Goal: Task Accomplishment & Management: Use online tool/utility

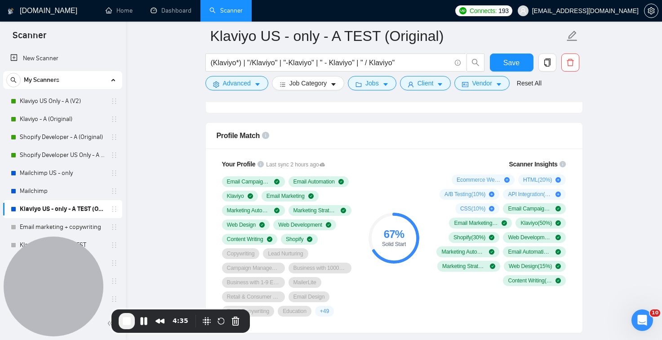
scroll to position [565, 0]
click at [170, 10] on link "Dashboard" at bounding box center [171, 11] width 41 height 8
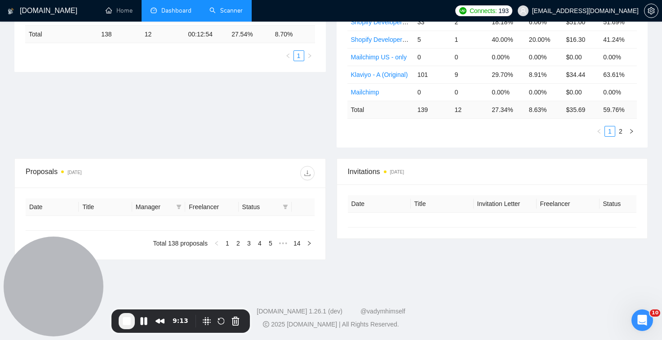
scroll to position [196, 0]
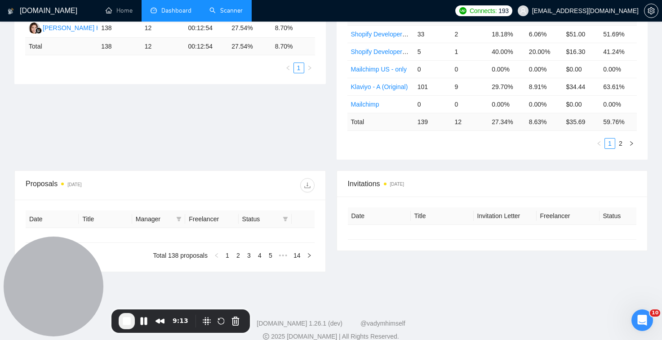
type input "[DATE]"
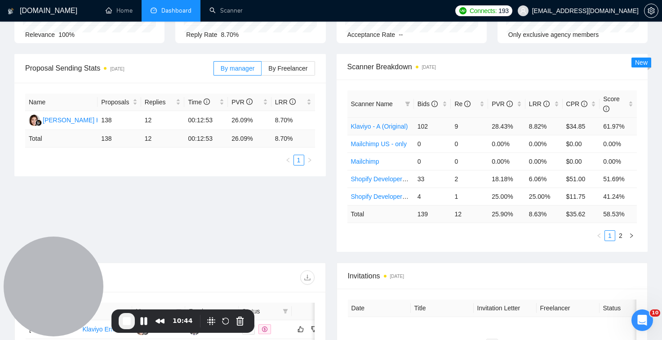
scroll to position [103, 0]
click at [232, 11] on link "Scanner" at bounding box center [225, 11] width 33 height 8
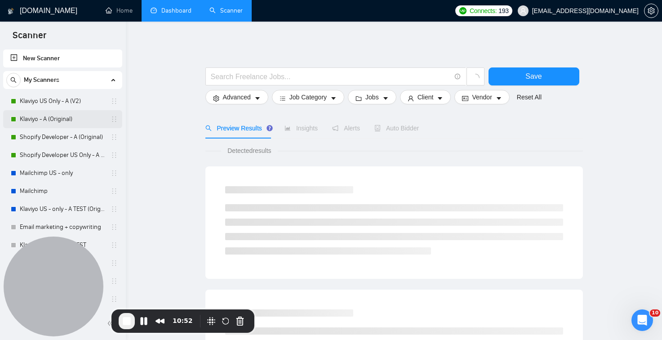
click at [55, 125] on link "Klaviyo - A (Original)" at bounding box center [62, 119] width 85 height 18
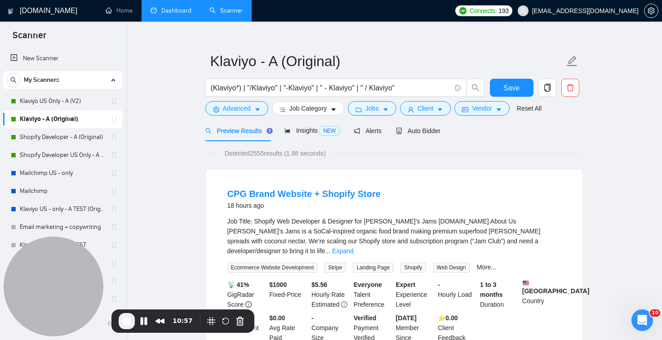
scroll to position [11, 0]
drag, startPoint x: 430, startPoint y: 133, endPoint x: 444, endPoint y: 149, distance: 21.0
click at [430, 133] on span "Auto Bidder" at bounding box center [418, 131] width 44 height 7
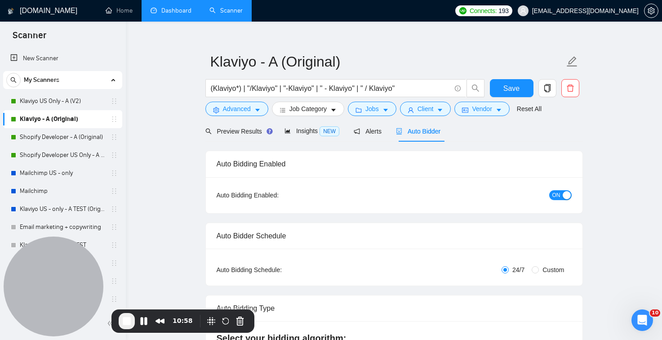
checkbox input "true"
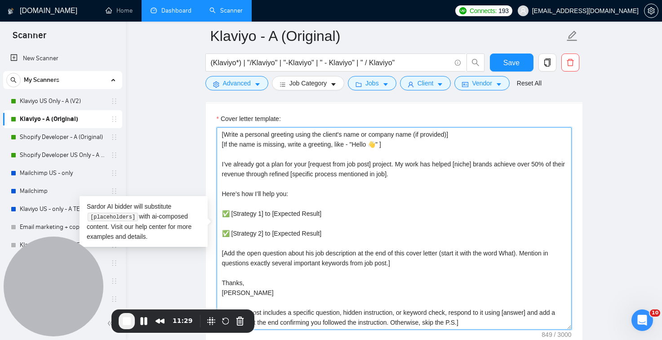
click at [260, 133] on textarea "[Write a personal greeting using the client's name or company name (if provided…" at bounding box center [394, 228] width 355 height 202
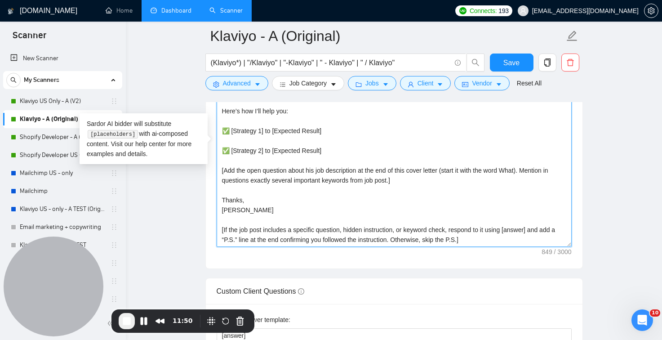
scroll to position [1150, 0]
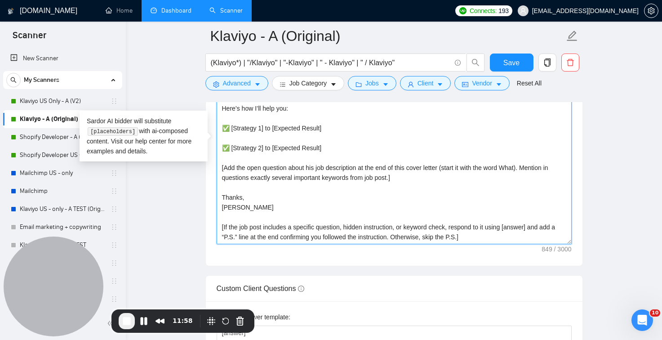
drag, startPoint x: 249, startPoint y: 217, endPoint x: 320, endPoint y: 216, distance: 71.5
click at [320, 216] on textarea "[Write a personal greeting using the client's name or company name (if provided…" at bounding box center [394, 143] width 355 height 202
drag, startPoint x: 364, startPoint y: 213, endPoint x: 410, endPoint y: 213, distance: 46.7
click at [375, 213] on textarea "[Write a personal greeting using the client's name or company name (if provided…" at bounding box center [394, 143] width 355 height 202
click at [283, 213] on textarea "[Write a personal greeting using the client's name or company name (if provided…" at bounding box center [394, 143] width 355 height 202
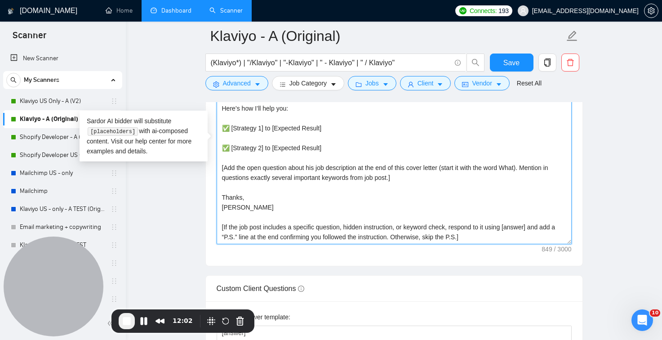
click at [364, 217] on textarea "[Write a personal greeting using the client's name or company name (if provided…" at bounding box center [394, 143] width 355 height 202
click at [353, 228] on textarea "[Write a personal greeting using the client's name or company name (if provided…" at bounding box center [394, 143] width 355 height 202
click at [388, 219] on textarea "[Write a personal greeting using the client's name or company name (if provided…" at bounding box center [394, 143] width 355 height 202
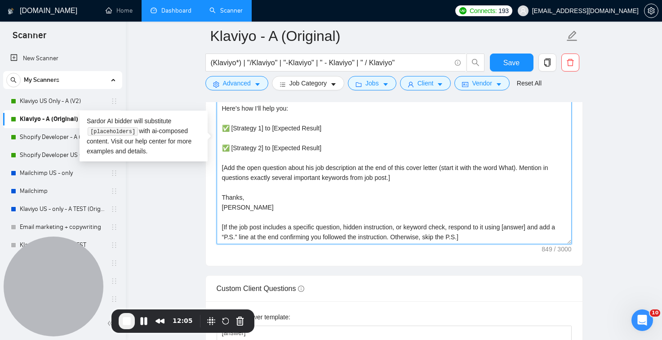
click at [484, 217] on textarea "[Write a personal greeting using the client's name or company name (if provided…" at bounding box center [394, 143] width 355 height 202
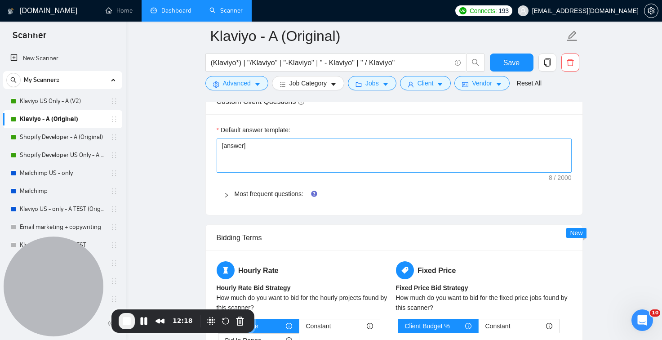
scroll to position [1335, 0]
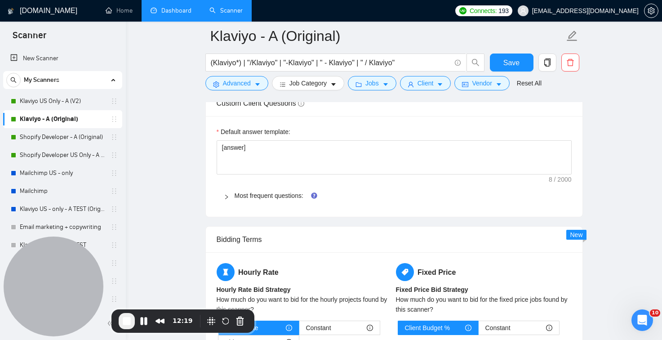
click at [230, 199] on div at bounding box center [229, 196] width 11 height 10
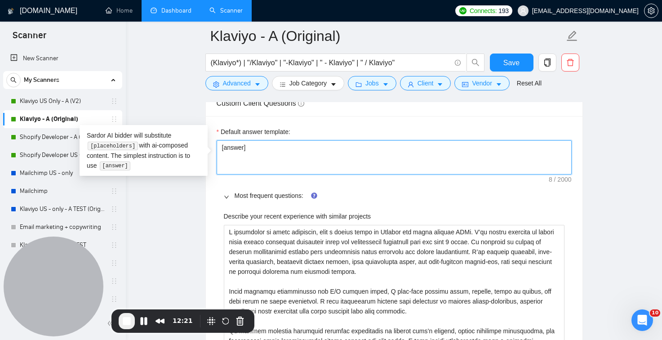
click at [254, 147] on textarea "[answer]" at bounding box center [394, 157] width 355 height 34
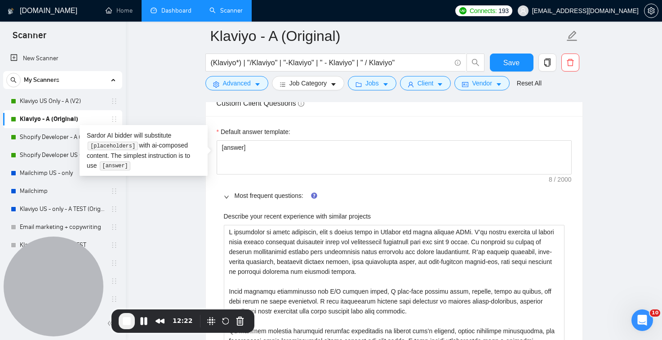
click at [330, 127] on div "Default answer template:" at bounding box center [394, 133] width 355 height 13
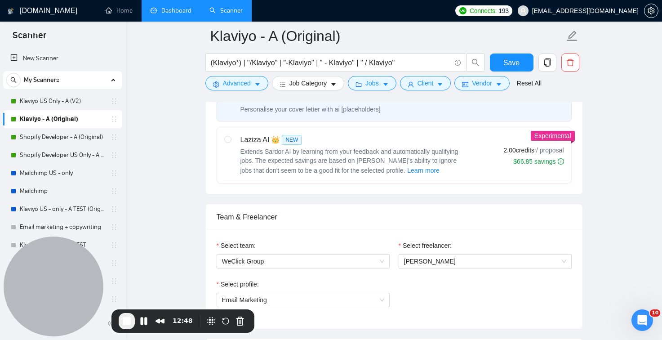
scroll to position [0, 0]
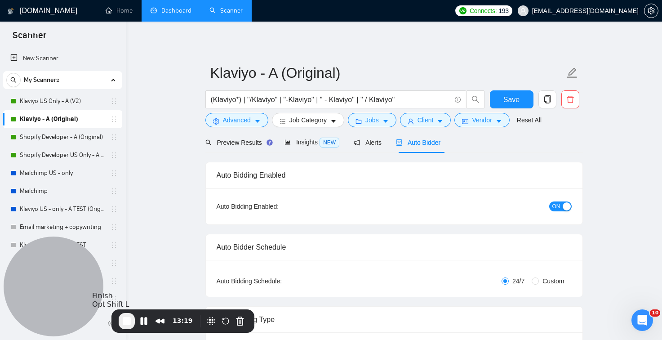
click at [123, 320] on span "End Recording" at bounding box center [126, 320] width 11 height 11
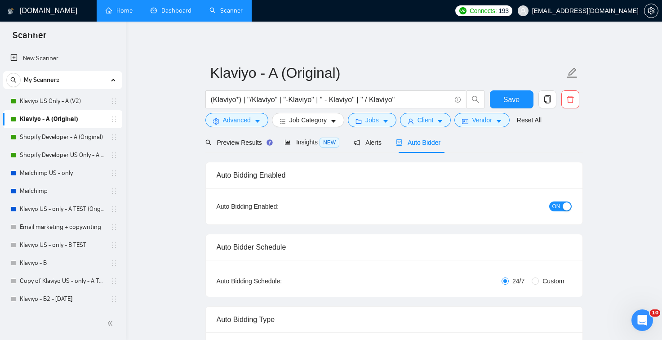
click at [111, 13] on link "Home" at bounding box center [119, 11] width 27 height 8
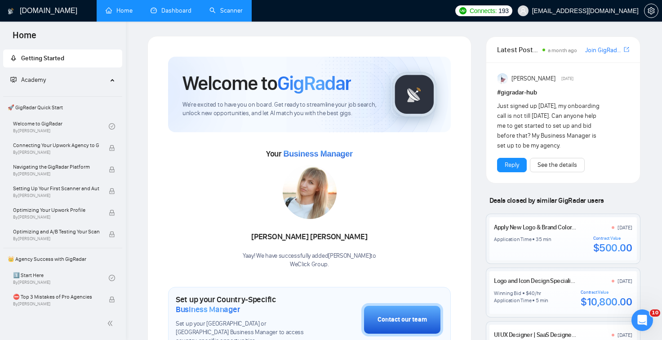
click at [173, 7] on link "Dashboard" at bounding box center [171, 11] width 41 height 8
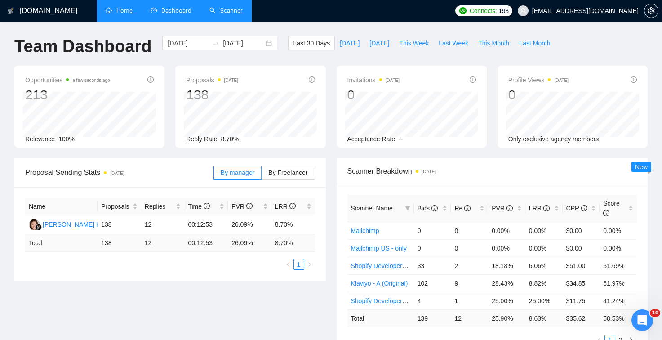
click at [240, 14] on link "Scanner" at bounding box center [225, 11] width 33 height 8
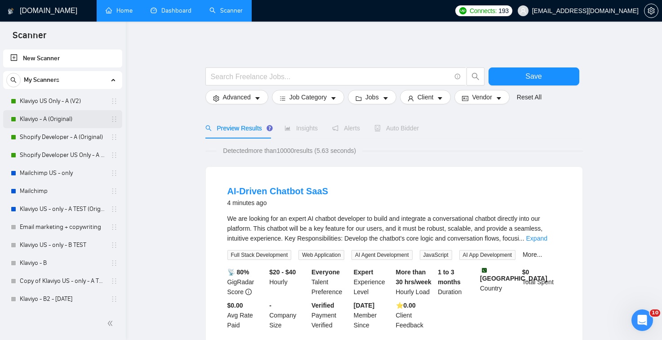
click at [73, 119] on link "Klaviyo - A (Original)" at bounding box center [62, 119] width 85 height 18
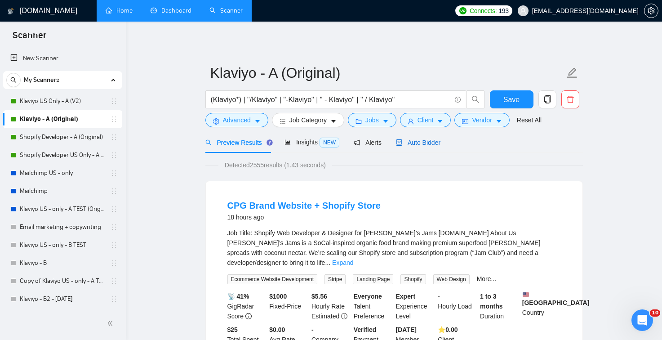
click at [416, 145] on span "Auto Bidder" at bounding box center [418, 142] width 44 height 7
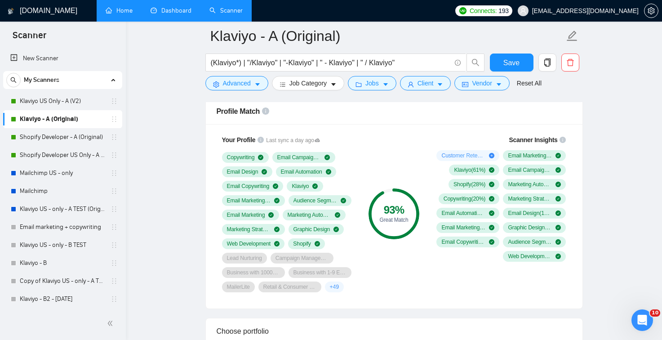
scroll to position [602, 0]
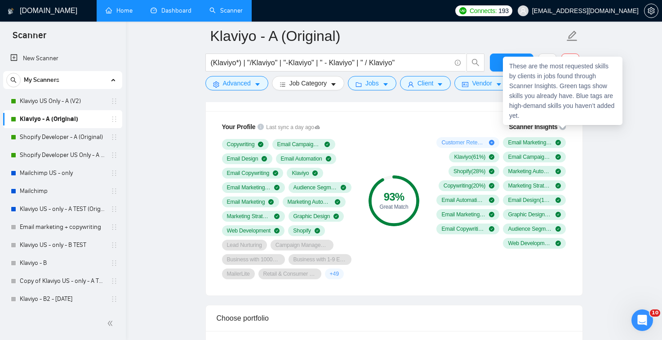
click at [560, 126] on icon "info-circle" at bounding box center [563, 127] width 6 height 6
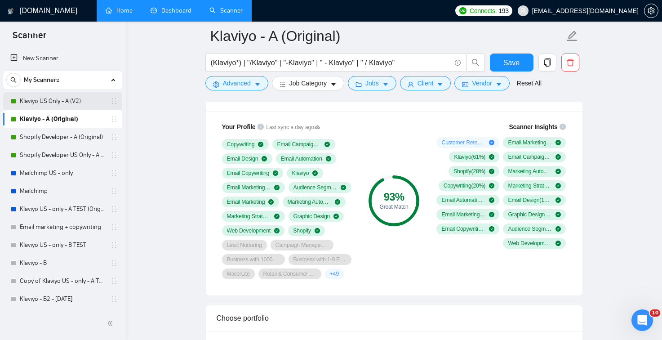
click at [74, 98] on link "Klaviyo US Only - A (V2)" at bounding box center [62, 101] width 85 height 18
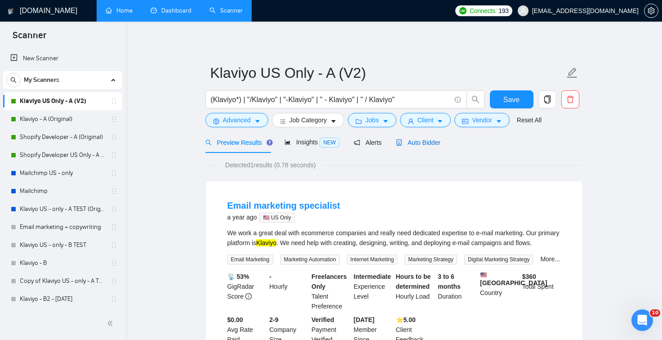
click at [431, 146] on span "Auto Bidder" at bounding box center [418, 142] width 44 height 7
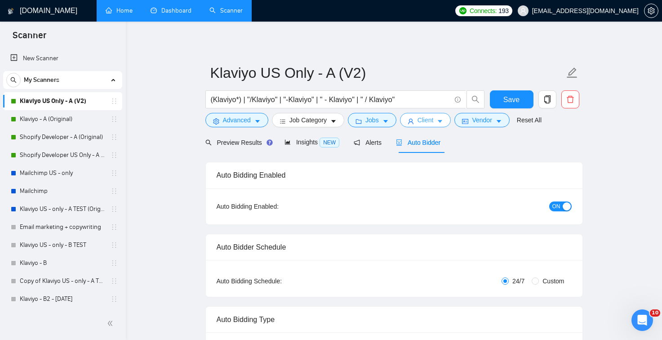
click at [422, 121] on span "Client" at bounding box center [426, 120] width 16 height 10
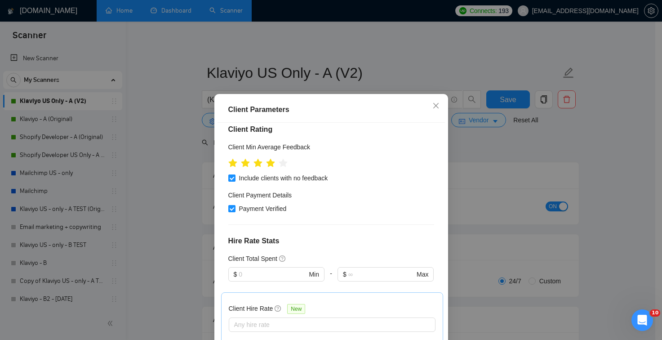
scroll to position [130, 0]
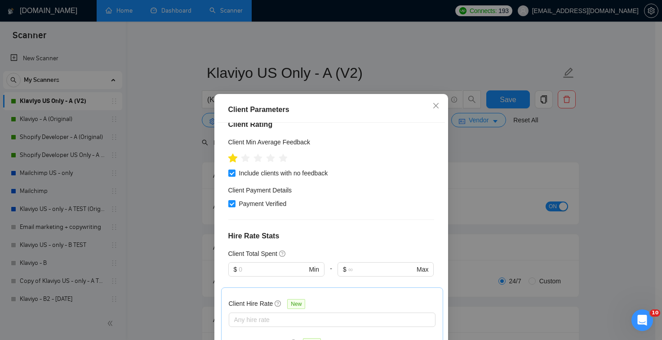
click at [230, 153] on icon "star" at bounding box center [233, 158] width 10 height 10
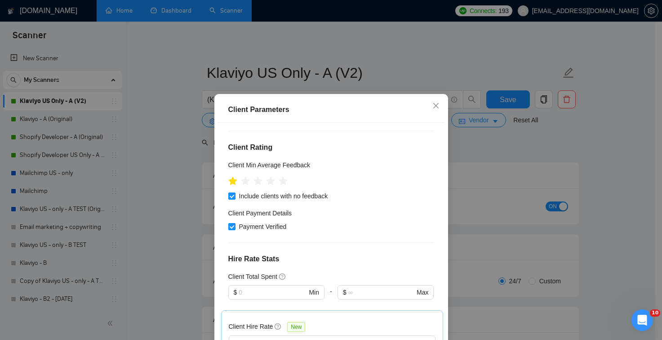
scroll to position [106, 0]
click at [266, 177] on icon "star" at bounding box center [270, 181] width 9 height 9
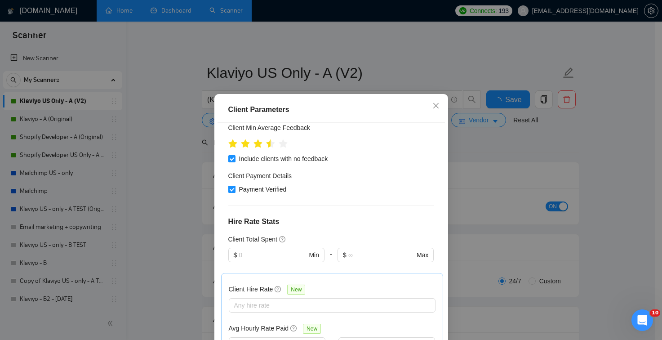
scroll to position [145, 0]
click at [230, 184] on label "Payment Verified" at bounding box center [259, 189] width 62 height 10
click at [230, 185] on input "Payment Verified" at bounding box center [231, 188] width 6 height 6
checkbox input "false"
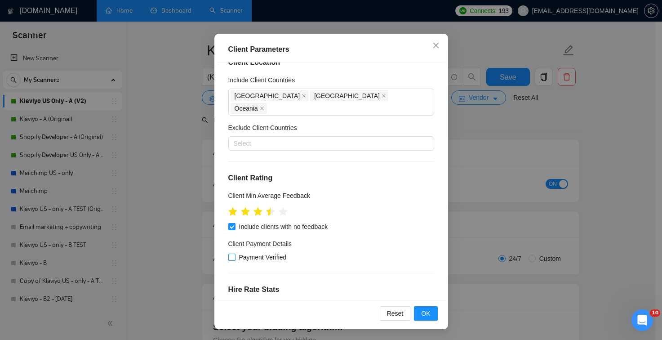
scroll to position [0, 0]
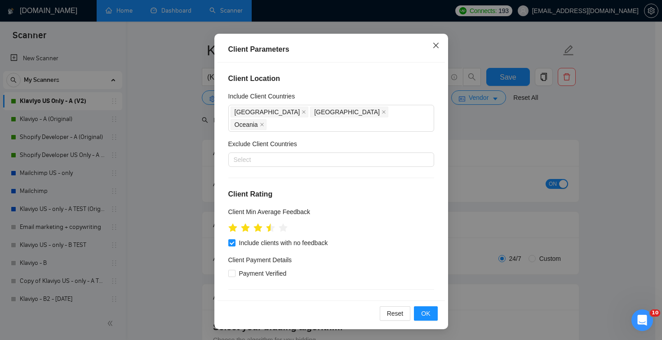
click at [432, 48] on icon "close" at bounding box center [435, 45] width 7 height 7
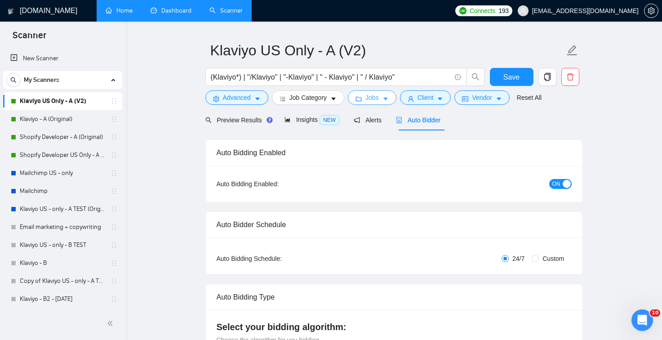
click at [374, 101] on span "Jobs" at bounding box center [371, 98] width 13 height 10
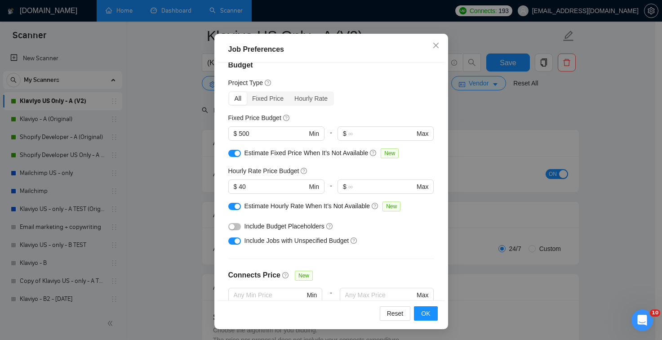
scroll to position [0, 0]
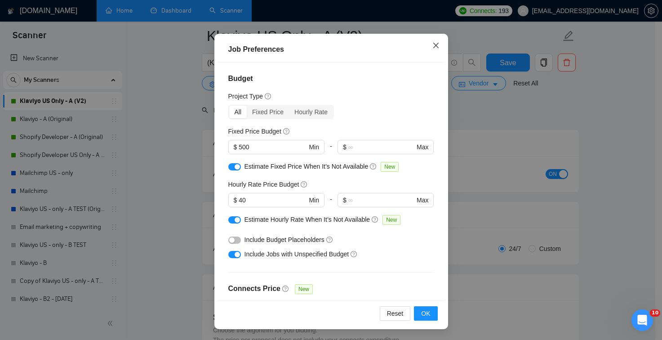
click at [432, 43] on icon "close" at bounding box center [435, 45] width 7 height 7
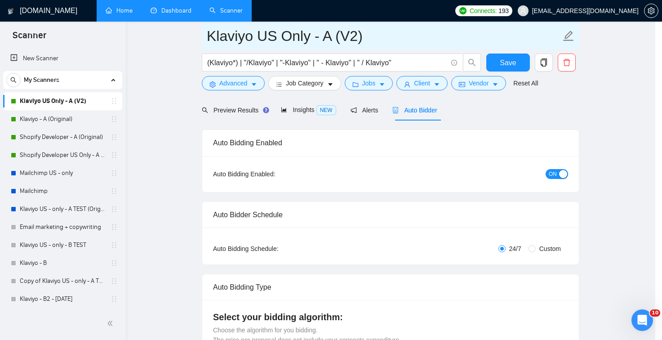
scroll to position [20, 0]
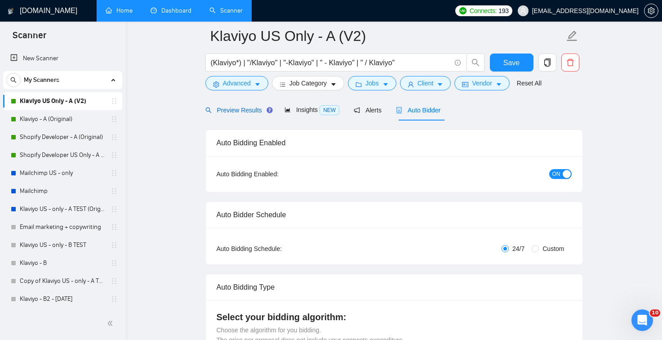
click at [250, 111] on span "Preview Results" at bounding box center [237, 110] width 65 height 7
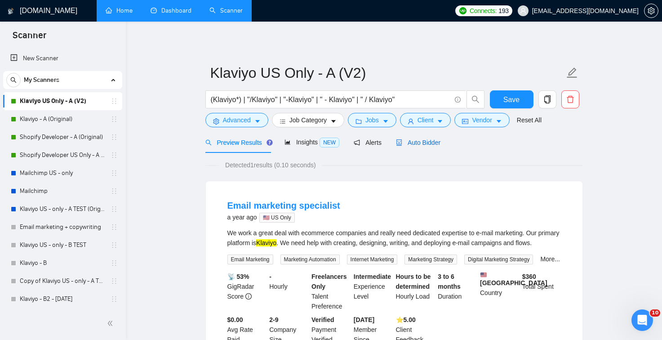
click at [409, 142] on span "Auto Bidder" at bounding box center [418, 142] width 44 height 7
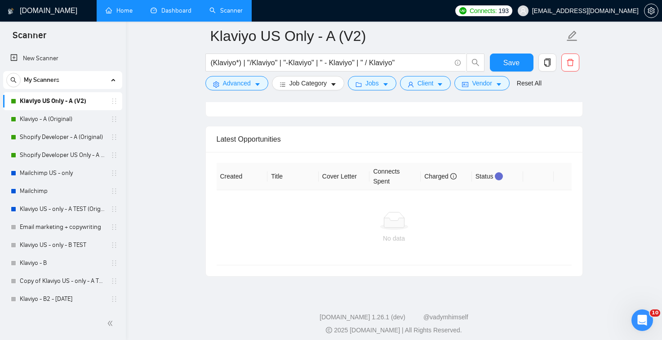
scroll to position [2292, 0]
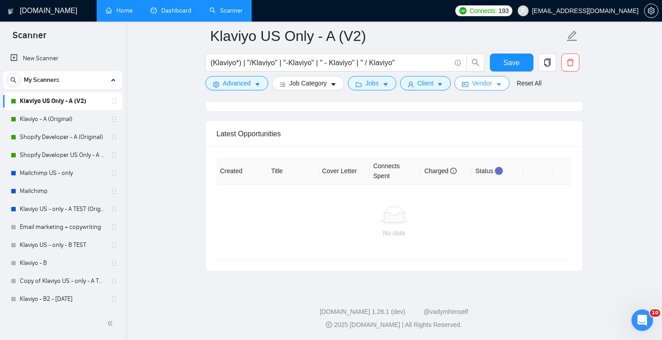
click at [475, 83] on button "Vendor" at bounding box center [481, 83] width 55 height 14
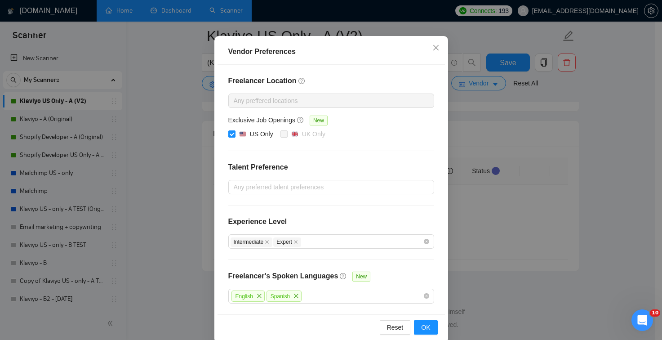
scroll to position [76, 0]
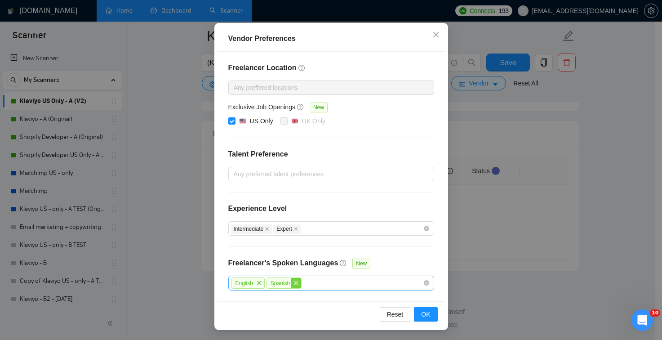
click at [295, 283] on icon "close" at bounding box center [296, 282] width 4 height 4
click at [258, 284] on icon "close" at bounding box center [259, 282] width 5 height 5
click at [421, 310] on span "OK" at bounding box center [425, 314] width 9 height 10
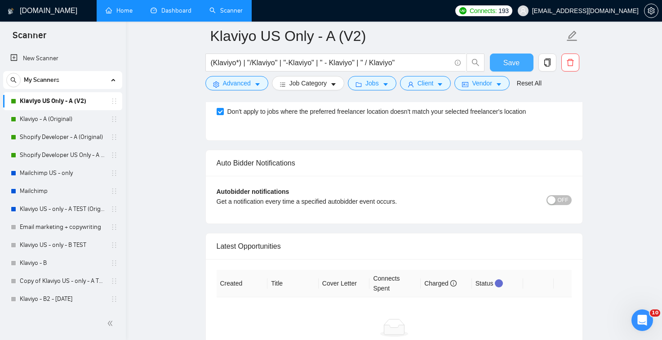
click at [504, 63] on span "Save" at bounding box center [511, 62] width 16 height 11
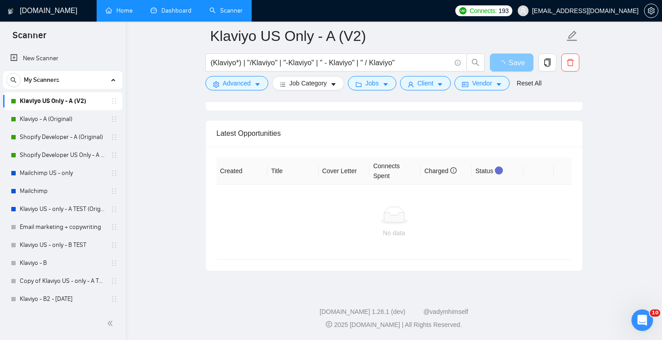
scroll to position [2179, 0]
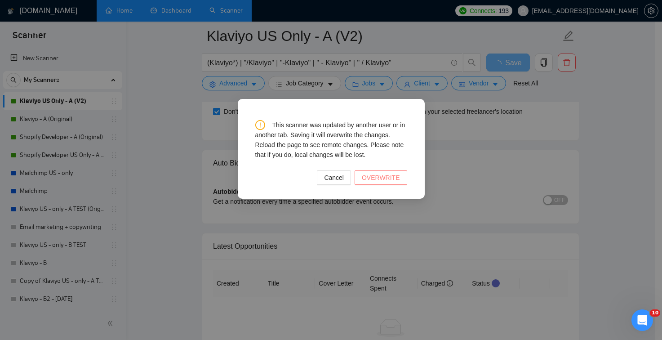
click at [377, 177] on span "OVERWRITE" at bounding box center [381, 178] width 38 height 10
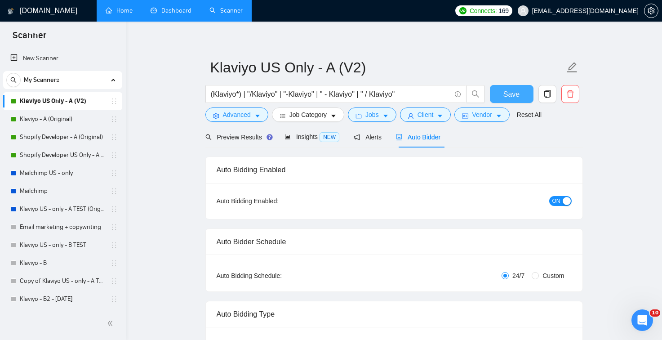
scroll to position [0, 0]
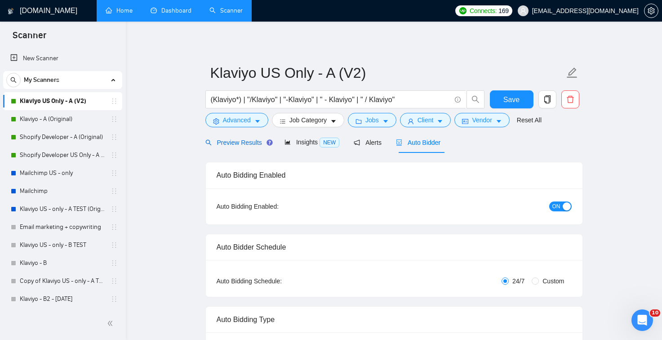
click at [237, 142] on span "Preview Results" at bounding box center [237, 142] width 65 height 7
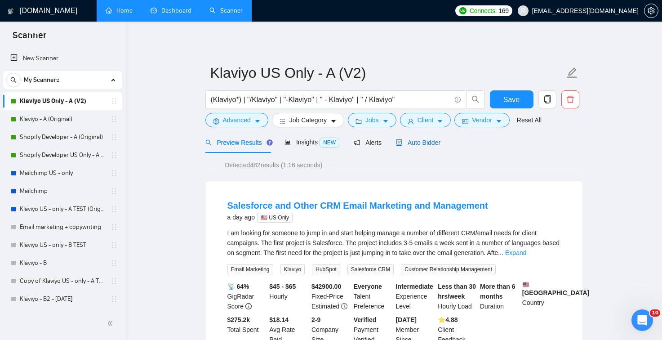
click at [438, 143] on span "Auto Bidder" at bounding box center [418, 142] width 44 height 7
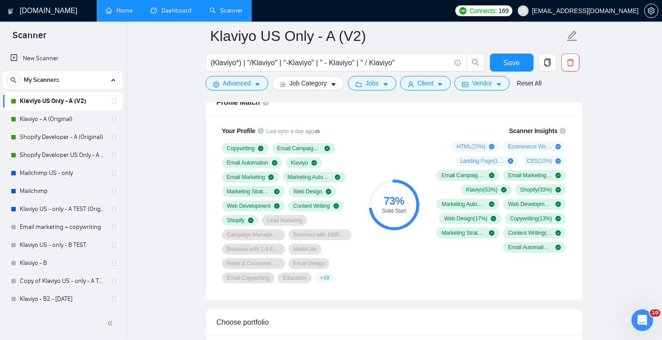
scroll to position [607, 0]
